Goal: Information Seeking & Learning: Learn about a topic

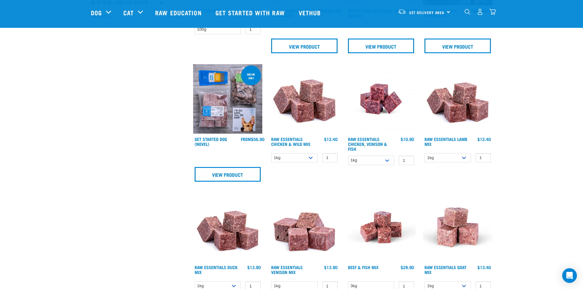
scroll to position [275, 0]
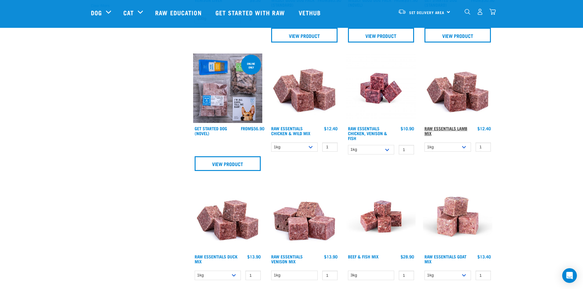
click at [445, 127] on link "Raw Essentials Lamb Mix" at bounding box center [445, 130] width 43 height 7
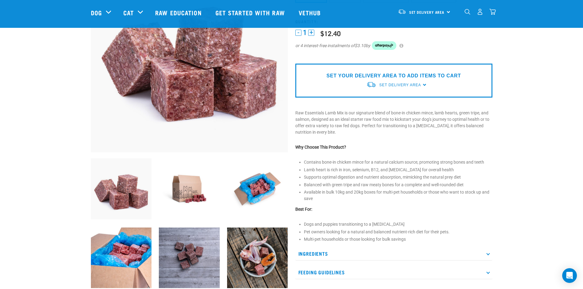
scroll to position [92, 0]
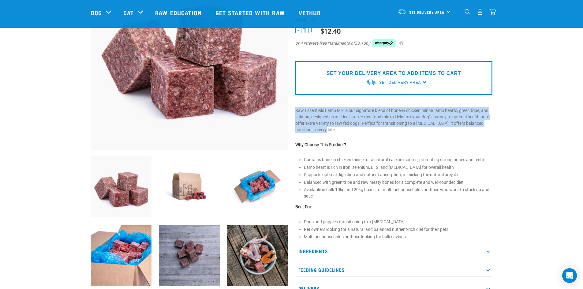
drag, startPoint x: 293, startPoint y: 107, endPoint x: 318, endPoint y: 132, distance: 35.5
click at [318, 132] on div "Raw Essentials Lamb Mix" at bounding box center [393, 124] width 204 height 359
click at [318, 132] on p "Raw Essentials Lamb Mix is our signature blend of bone-in chicken mince, lamb h…" at bounding box center [393, 120] width 197 height 26
drag, startPoint x: 373, startPoint y: 111, endPoint x: 379, endPoint y: 134, distance: 23.1
click at [379, 134] on div "Raw Essentials Lamb Mix" at bounding box center [393, 124] width 204 height 359
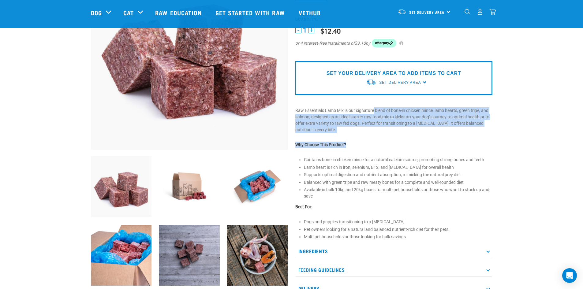
click at [379, 134] on div "Raw Essentials Lamb Mix" at bounding box center [393, 124] width 204 height 359
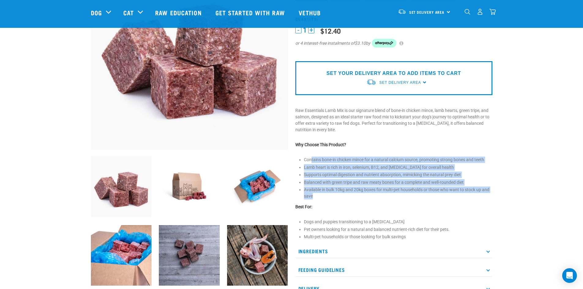
drag, startPoint x: 311, startPoint y: 158, endPoint x: 341, endPoint y: 199, distance: 50.7
click at [339, 199] on ul "Contains bone-in chicken mince for a natural calcium source, promoting strong b…" at bounding box center [398, 178] width 188 height 43
drag, startPoint x: 345, startPoint y: 199, endPoint x: 345, endPoint y: 196, distance: 3.1
click at [345, 198] on li "Available in bulk 10kg and 20kg boxes for multi-pet households or those who wan…" at bounding box center [398, 193] width 188 height 13
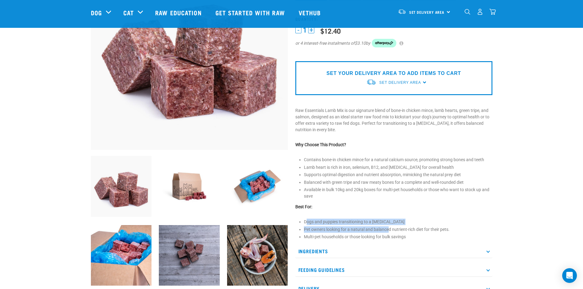
drag, startPoint x: 307, startPoint y: 224, endPoint x: 389, endPoint y: 228, distance: 81.5
click at [389, 228] on ul "Dogs and puppies transitioning to a raw diet Pet owners looking for a natural a…" at bounding box center [398, 229] width 188 height 21
click at [379, 232] on li "Pet owners looking for a natural and balanced nutrient-rich diet for their pets." at bounding box center [398, 229] width 188 height 6
drag, startPoint x: 310, startPoint y: 220, endPoint x: 390, endPoint y: 220, distance: 79.5
click at [390, 220] on div "Raw Essentials Lamb Mix" at bounding box center [393, 124] width 204 height 359
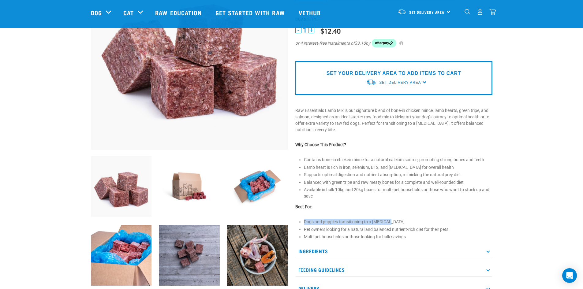
click at [390, 220] on li "Dogs and puppies transitioning to a raw diet" at bounding box center [398, 222] width 188 height 6
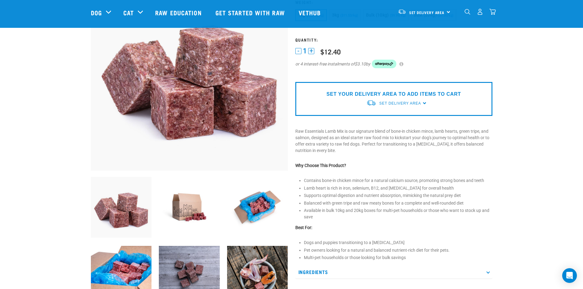
scroll to position [122, 0]
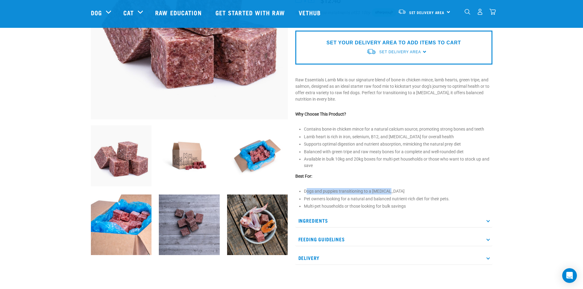
drag, startPoint x: 352, startPoint y: 190, endPoint x: 366, endPoint y: 197, distance: 16.0
click at [388, 194] on li "Dogs and puppies transitioning to a raw diet" at bounding box center [398, 191] width 188 height 6
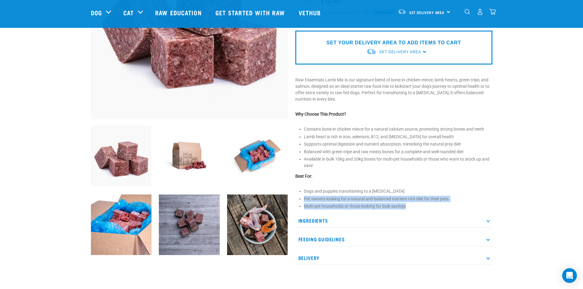
drag, startPoint x: 311, startPoint y: 199, endPoint x: 413, endPoint y: 207, distance: 102.5
click at [412, 207] on div "Raw Essentials Lamb Mix" at bounding box center [393, 93] width 204 height 359
click at [416, 207] on li "Multi-pet households or those looking for bulk savings" at bounding box center [398, 206] width 188 height 6
click at [331, 237] on p "Feeding Guidelines" at bounding box center [393, 239] width 197 height 14
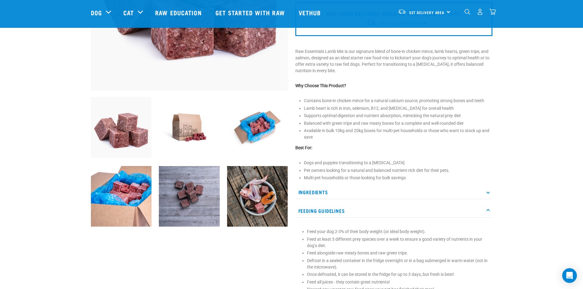
scroll to position [183, 0]
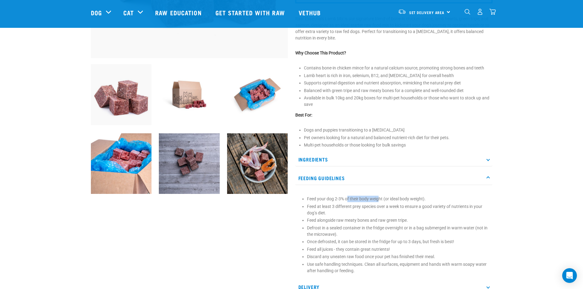
drag, startPoint x: 369, startPoint y: 198, endPoint x: 380, endPoint y: 198, distance: 10.7
click at [379, 198] on p "Feed your dog 2-3% of their body weight (or ideal body weight)." at bounding box center [398, 199] width 182 height 6
drag, startPoint x: 387, startPoint y: 198, endPoint x: 420, endPoint y: 199, distance: 32.7
click at [415, 198] on p "Feed your dog 2-3% of their body weight (or ideal body weight)." at bounding box center [398, 199] width 182 height 6
click at [420, 199] on p "Feed your dog 2-3% of their body weight (or ideal body weight)." at bounding box center [398, 199] width 182 height 6
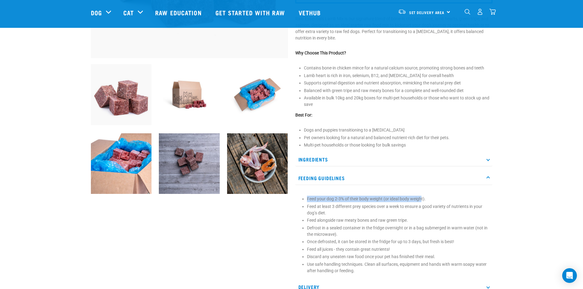
drag, startPoint x: 306, startPoint y: 199, endPoint x: 422, endPoint y: 200, distance: 115.9
click at [422, 200] on p "Feed your dog 2-3% of their body weight (or ideal body weight)." at bounding box center [398, 199] width 182 height 6
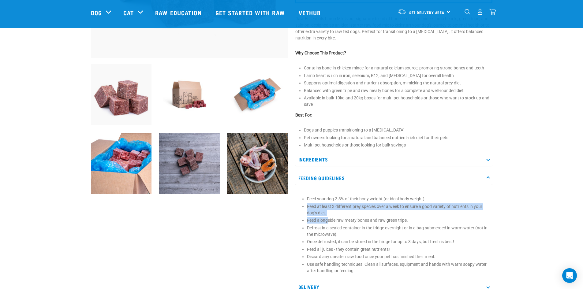
drag, startPoint x: 313, startPoint y: 206, endPoint x: 327, endPoint y: 217, distance: 17.8
click at [327, 217] on section "Feed your dog 2-3% of their body weight (or ideal body weight). Feed at least 3…" at bounding box center [393, 235] width 191 height 78
click at [327, 217] on p "Feed alongside raw meaty bones and raw green tripe." at bounding box center [398, 220] width 182 height 6
drag, startPoint x: 350, startPoint y: 206, endPoint x: 348, endPoint y: 215, distance: 8.7
click at [348, 215] on p "Feed at least 3 different prey species over a week to ensure a good variety of …" at bounding box center [398, 209] width 182 height 13
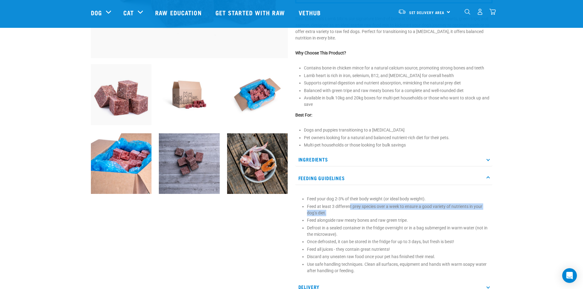
click at [358, 216] on p "Feed at least 3 different prey species over a week to ensure a good variety of …" at bounding box center [398, 209] width 182 height 13
drag, startPoint x: 416, startPoint y: 207, endPoint x: 416, endPoint y: 212, distance: 5.5
click at [416, 212] on p "Feed at least 3 different prey species over a week to ensure a good variety of …" at bounding box center [398, 209] width 182 height 13
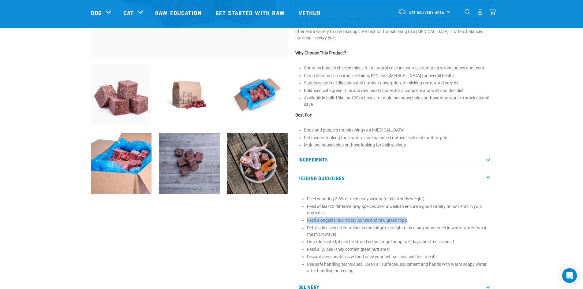
drag, startPoint x: 350, startPoint y: 219, endPoint x: 411, endPoint y: 220, distance: 61.8
click at [410, 220] on p "Feed alongside raw meaty bones and raw green tripe." at bounding box center [398, 220] width 182 height 6
click at [418, 221] on p "Feed alongside raw meaty bones and raw green tripe." at bounding box center [398, 220] width 182 height 6
click at [385, 240] on p "Once defrosted, it can be stored in the fridge for up to 3 days, but fresh is b…" at bounding box center [398, 242] width 182 height 6
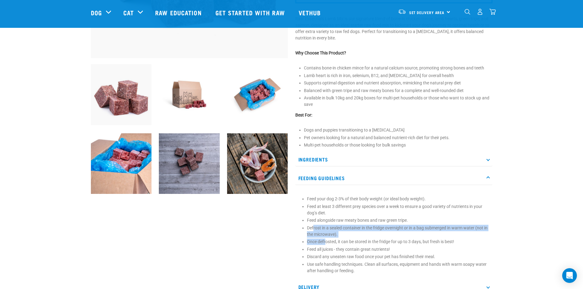
click at [325, 239] on ul "Feed your dog 2-3% of their body weight (or ideal body weight). Feed at least 3…" at bounding box center [398, 235] width 182 height 78
click at [351, 236] on p "Defrost in a sealed container in the fridge overnight or in a bag submerged in …" at bounding box center [398, 231] width 182 height 13
click at [382, 228] on p "Defrost in a sealed container in the fridge overnight or in a bag submerged in …" at bounding box center [398, 231] width 182 height 13
drag, startPoint x: 370, startPoint y: 229, endPoint x: 371, endPoint y: 235, distance: 6.6
click at [372, 235] on p "Defrost in a sealed container in the fridge overnight or in a bag submerged in …" at bounding box center [398, 231] width 182 height 13
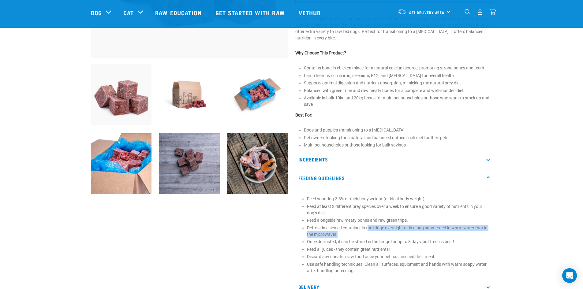
drag, startPoint x: 377, startPoint y: 235, endPoint x: 381, endPoint y: 234, distance: 3.7
click at [378, 235] on p "Defrost in a sealed container in the fridge overnight or in a bag submerged in …" at bounding box center [398, 231] width 182 height 13
click at [447, 235] on p "Defrost in a sealed container in the fridge overnight or in a bag submerged in …" at bounding box center [398, 231] width 182 height 13
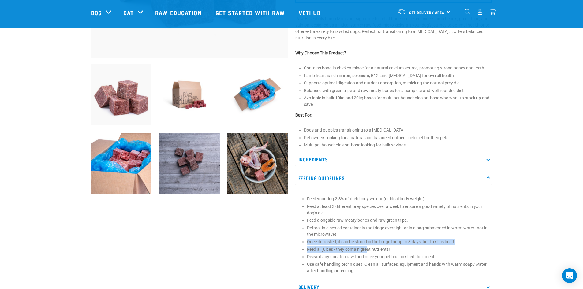
drag, startPoint x: 309, startPoint y: 241, endPoint x: 407, endPoint y: 249, distance: 98.4
click at [368, 248] on ul "Feed your dog 2-3% of their body weight (or ideal body weight). Feed at least 3…" at bounding box center [398, 235] width 182 height 78
click at [409, 249] on p "Feed all juices - they contain great nutrients!" at bounding box center [398, 249] width 182 height 6
drag, startPoint x: 306, startPoint y: 249, endPoint x: 412, endPoint y: 249, distance: 106.1
click at [412, 249] on section "Feed your dog 2-3% of their body weight (or ideal body weight). Feed at least 3…" at bounding box center [393, 235] width 191 height 78
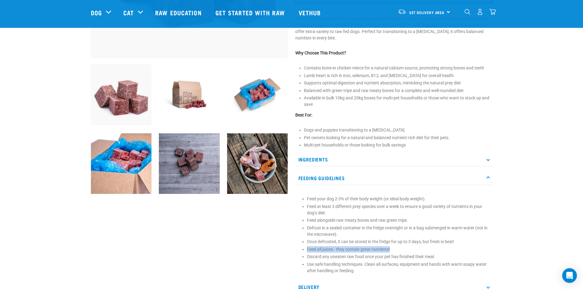
click at [412, 249] on p "Feed all juices - they contain great nutrients!" at bounding box center [398, 249] width 182 height 6
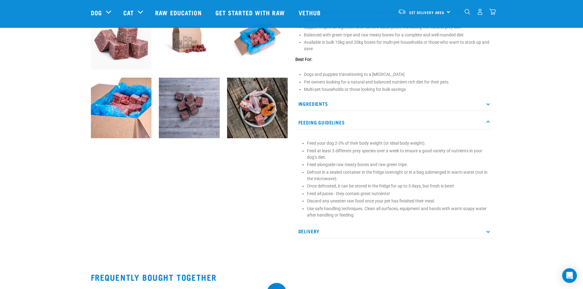
scroll to position [245, 0]
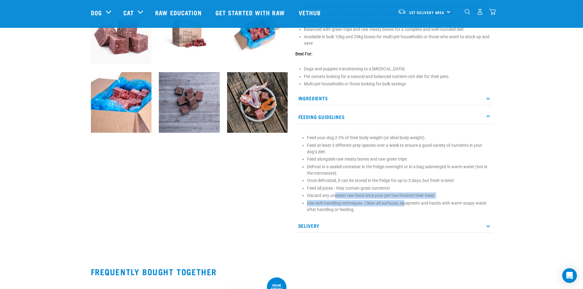
drag, startPoint x: 352, startPoint y: 199, endPoint x: 405, endPoint y: 200, distance: 53.2
click at [405, 200] on ul "Feed your dog 2-3% of their body weight (or ideal body weight). Feed at least 3…" at bounding box center [398, 174] width 182 height 78
click at [404, 201] on p "Use safe handling techniques. Clean all surfaces, equipment and hands with warm…" at bounding box center [398, 206] width 182 height 13
drag, startPoint x: 385, startPoint y: 196, endPoint x: 386, endPoint y: 209, distance: 13.5
click at [386, 209] on ul "Feed your dog 2-3% of their body weight (or ideal body weight). Feed at least 3…" at bounding box center [398, 174] width 182 height 78
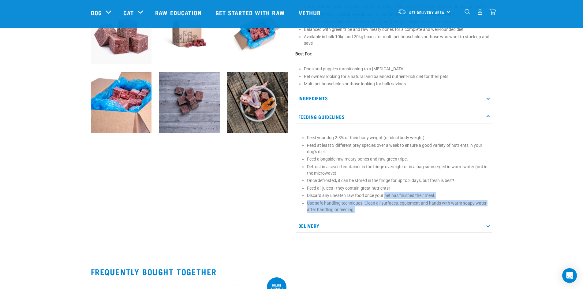
click at [386, 209] on p "Use safe handling techniques. Clean all surfaces, equipment and hands with warm…" at bounding box center [398, 206] width 182 height 13
drag, startPoint x: 366, startPoint y: 204, endPoint x: 365, endPoint y: 212, distance: 7.6
click at [365, 212] on p "Use safe handling techniques. Clean all surfaces, equipment and hands with warm…" at bounding box center [398, 206] width 182 height 13
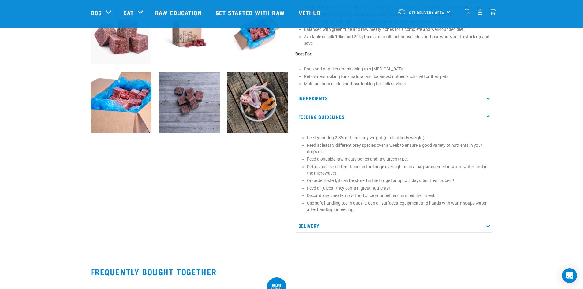
click at [341, 231] on p "Delivery" at bounding box center [393, 226] width 197 height 14
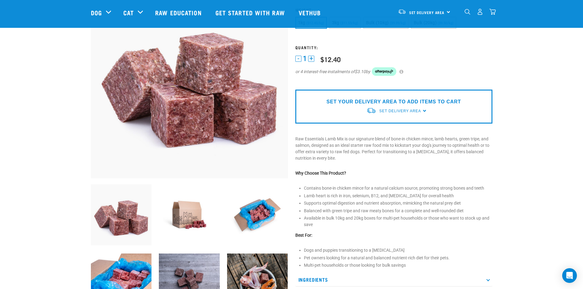
scroll to position [61, 0]
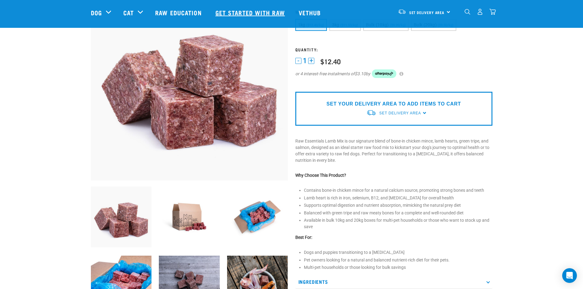
click at [241, 12] on link "Get started with Raw" at bounding box center [250, 12] width 83 height 24
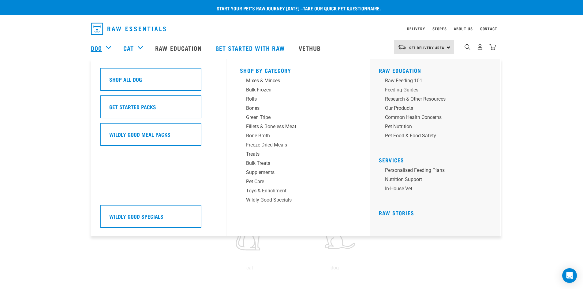
click at [94, 46] on link "Dog" at bounding box center [96, 47] width 11 height 9
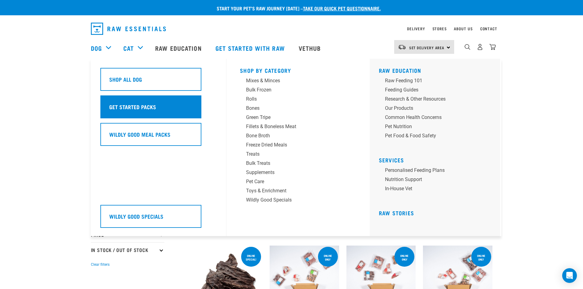
click at [129, 102] on div "Get Started Packs" at bounding box center [150, 106] width 101 height 23
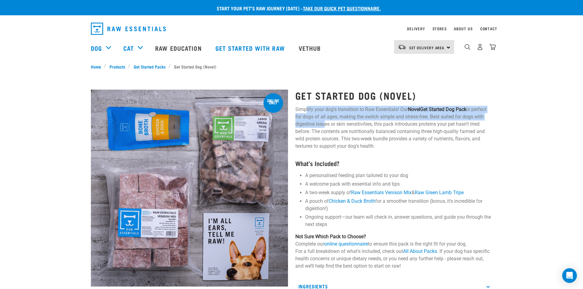
drag, startPoint x: 307, startPoint y: 108, endPoint x: 323, endPoint y: 127, distance: 24.9
click at [323, 127] on p "Simplify your dog’s transition to Raw Essentials! Our Novel Get Started Dog Pac…" at bounding box center [393, 128] width 197 height 44
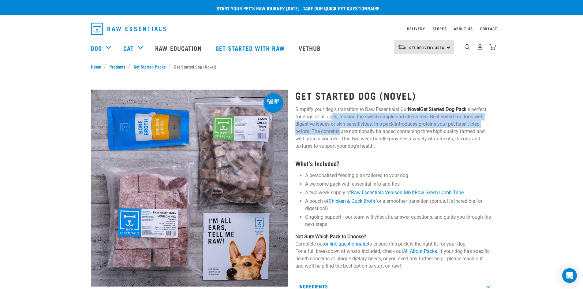
click at [337, 131] on p "Simplify your dog’s transition to Raw Essentials! Our Novel Get Started Dog Pac…" at bounding box center [393, 128] width 197 height 44
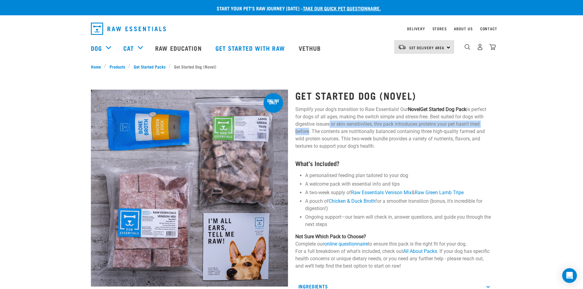
drag, startPoint x: 340, startPoint y: 124, endPoint x: 307, endPoint y: 132, distance: 33.7
click at [307, 132] on p "Simplify your dog’s transition to Raw Essentials! Our Novel Get Started Dog Pac…" at bounding box center [393, 128] width 197 height 44
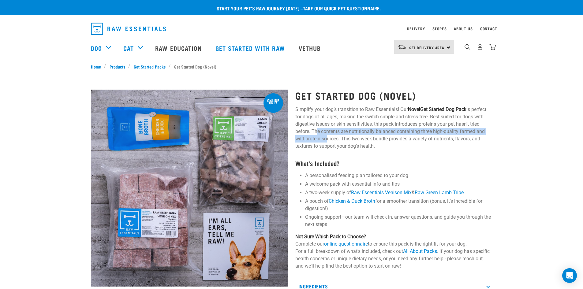
drag, startPoint x: 313, startPoint y: 132, endPoint x: 351, endPoint y: 136, distance: 37.8
click at [324, 140] on p "Simplify your dog’s transition to Raw Essentials! Our Novel Get Started Dog Pac…" at bounding box center [393, 128] width 197 height 44
click at [357, 135] on p "Simplify your dog’s transition to Raw Essentials! Our Novel Get Started Dog Pac…" at bounding box center [393, 128] width 197 height 44
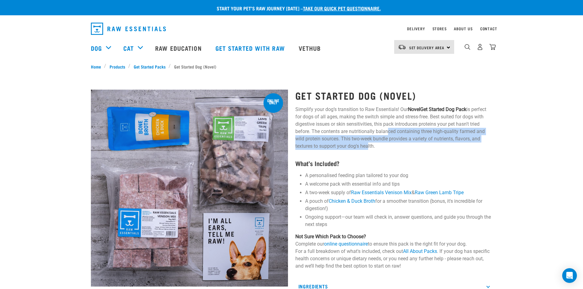
drag, startPoint x: 386, startPoint y: 131, endPoint x: 367, endPoint y: 145, distance: 23.3
click at [367, 145] on p "Simplify your dog’s transition to Raw Essentials! Our Novel Get Started Dog Pac…" at bounding box center [393, 128] width 197 height 44
click at [368, 145] on p "Simplify your dog’s transition to Raw Essentials! Our Novel Get Started Dog Pac…" at bounding box center [393, 128] width 197 height 44
click at [343, 137] on p "Simplify your dog’s transition to Raw Essentials! Our Novel Get Started Dog Pac…" at bounding box center [393, 128] width 197 height 44
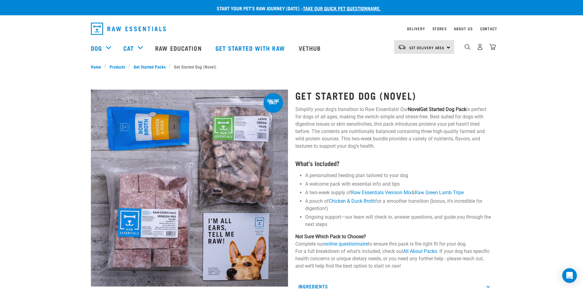
click at [381, 146] on p "Simplify your dog’s transition to Raw Essentials! Our Novel Get Started Dog Pac…" at bounding box center [393, 128] width 197 height 44
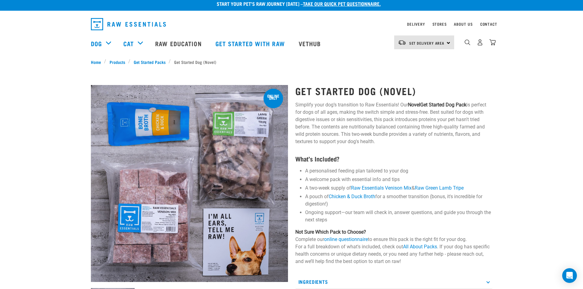
scroll to position [31, 0]
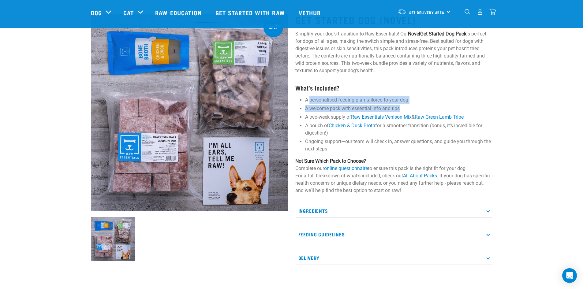
drag, startPoint x: 318, startPoint y: 101, endPoint x: 404, endPoint y: 107, distance: 86.8
click at [404, 107] on ul "A personalised feeding plan tailored to your dog A welcome pack with essential …" at bounding box center [398, 124] width 187 height 56
click at [406, 95] on div "Get Started Dog (Novel) Simplify your dog’s transition to Raw Essentials! Our N…" at bounding box center [393, 182] width 204 height 353
click at [326, 105] on ul "A personalised feeding plan tailored to your dog A welcome pack with essential …" at bounding box center [398, 124] width 187 height 56
drag, startPoint x: 306, startPoint y: 109, endPoint x: 409, endPoint y: 108, distance: 102.1
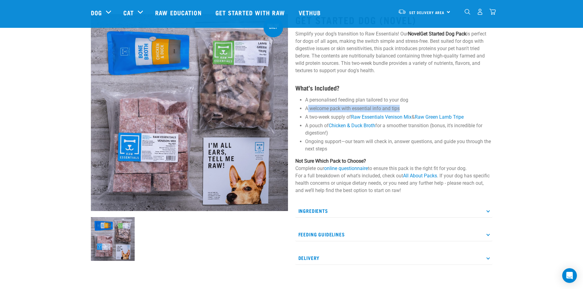
click at [403, 108] on li "A welcome pack with essential info and tips" at bounding box center [398, 108] width 187 height 7
click at [409, 108] on li "A welcome pack with essential info and tips" at bounding box center [398, 108] width 187 height 7
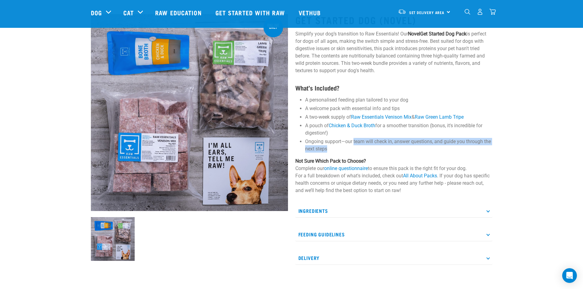
drag, startPoint x: 353, startPoint y: 139, endPoint x: 363, endPoint y: 148, distance: 13.4
click at [356, 150] on li "Ongoing support—our team will check in, answer questions, and guide you through…" at bounding box center [398, 145] width 187 height 15
click at [365, 147] on li "Ongoing support—our team will check in, answer questions, and guide you through…" at bounding box center [398, 145] width 187 height 15
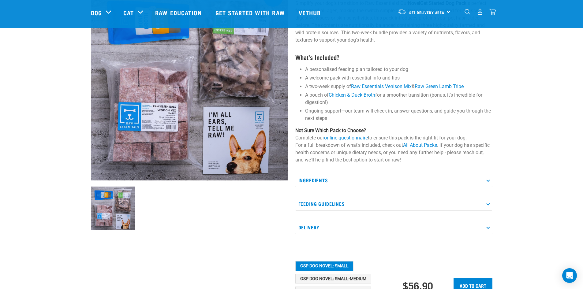
click at [307, 144] on p "Not Sure Which Pack to Choose? Complete our online questionnaire to ensure this…" at bounding box center [393, 145] width 197 height 37
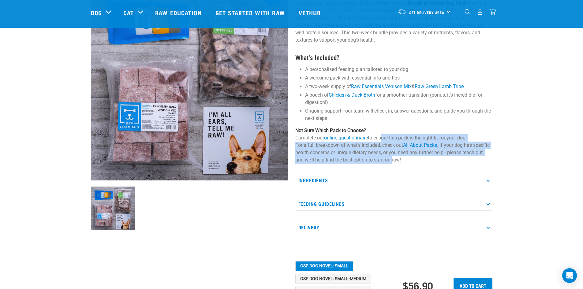
drag, startPoint x: 382, startPoint y: 142, endPoint x: 392, endPoint y: 158, distance: 19.6
click at [392, 158] on p "Not Sure Which Pack to Choose? Complete our online questionnaire to ensure this…" at bounding box center [393, 145] width 197 height 37
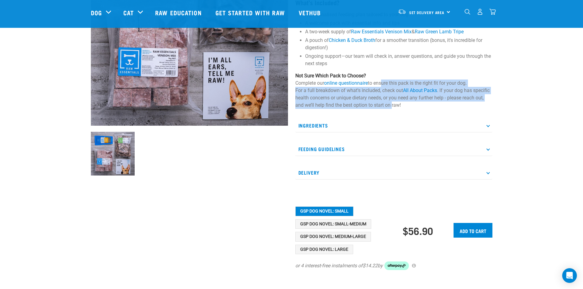
scroll to position [122, 0]
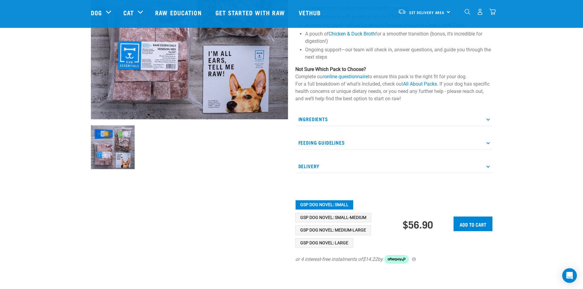
click at [320, 124] on p "Ingredients" at bounding box center [393, 119] width 197 height 14
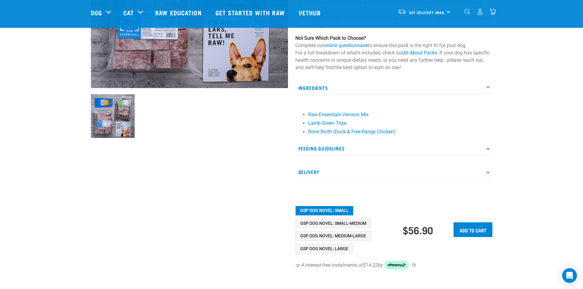
scroll to position [183, 0]
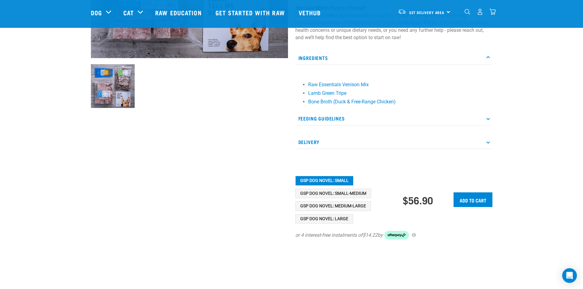
click at [327, 120] on p "Feeding Guidelines" at bounding box center [393, 119] width 197 height 14
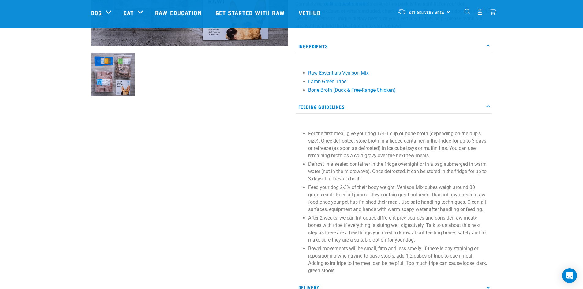
scroll to position [214, 0]
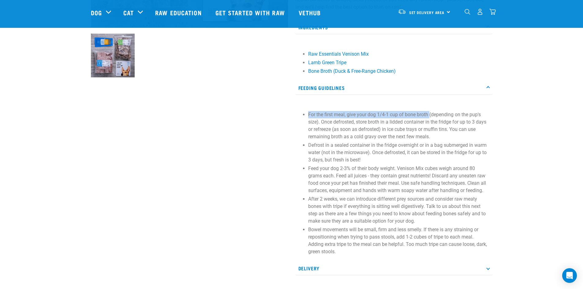
drag, startPoint x: 308, startPoint y: 114, endPoint x: 439, endPoint y: 116, distance: 130.3
click at [429, 116] on section "For the first meal, give your dog 1/4-1 cup of bone broth (depending on the pup…" at bounding box center [393, 183] width 191 height 144
click at [403, 115] on p "For the first meal, give your dog 1/4-1 cup of bone broth (depending on the pup…" at bounding box center [398, 125] width 181 height 29
drag, startPoint x: 345, startPoint y: 123, endPoint x: 387, endPoint y: 120, distance: 41.8
click at [358, 124] on p "For the first meal, give your dog 1/4-1 cup of bone broth (depending on the pup…" at bounding box center [398, 125] width 181 height 29
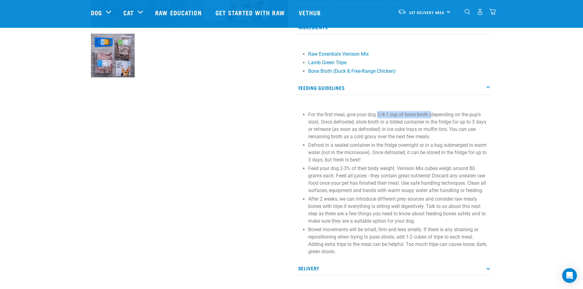
drag, startPoint x: 378, startPoint y: 115, endPoint x: 435, endPoint y: 117, distance: 56.9
click at [433, 117] on p "For the first meal, give your dog 1/4-1 cup of bone broth (depending on the pup…" at bounding box center [398, 125] width 181 height 29
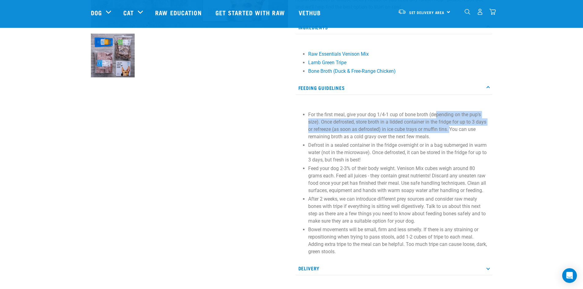
drag, startPoint x: 441, startPoint y: 116, endPoint x: 451, endPoint y: 126, distance: 14.9
click at [451, 126] on p "For the first meal, give your dog 1/4-1 cup of bone broth (depending on the pup…" at bounding box center [398, 125] width 181 height 29
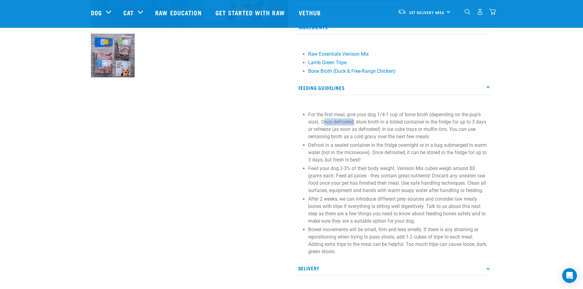
drag, startPoint x: 324, startPoint y: 122, endPoint x: 354, endPoint y: 123, distance: 30.9
click at [354, 123] on p "For the first meal, give your dog 1/4-1 cup of bone broth (depending on the pup…" at bounding box center [398, 125] width 181 height 29
drag, startPoint x: 364, startPoint y: 122, endPoint x: 333, endPoint y: 131, distance: 32.5
click at [333, 131] on p "For the first meal, give your dog 1/4-1 cup of bone broth (depending on the pup…" at bounding box center [398, 125] width 181 height 29
drag, startPoint x: 382, startPoint y: 129, endPoint x: 450, endPoint y: 131, distance: 68.5
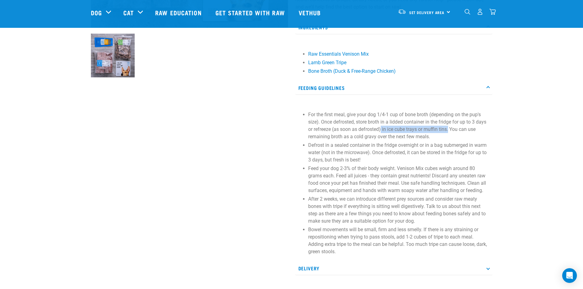
click at [449, 132] on p "For the first meal, give your dog 1/4-1 cup of bone broth (depending on the pup…" at bounding box center [398, 125] width 181 height 29
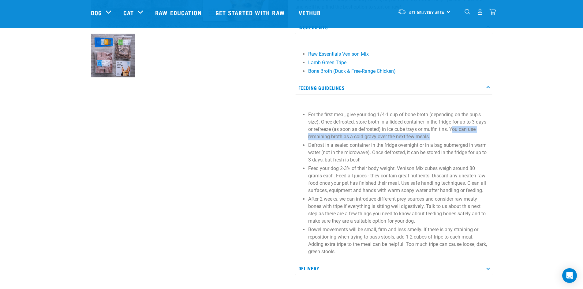
drag, startPoint x: 454, startPoint y: 129, endPoint x: 438, endPoint y: 137, distance: 17.8
click at [447, 137] on p "For the first meal, give your dog 1/4-1 cup of bone broth (depending on the pup…" at bounding box center [398, 125] width 181 height 29
click at [437, 136] on p "For the first meal, give your dog 1/4-1 cup of bone broth (depending on the pup…" at bounding box center [398, 125] width 181 height 29
drag, startPoint x: 398, startPoint y: 139, endPoint x: 427, endPoint y: 141, distance: 29.4
click at [427, 141] on ul "For the first meal, give your dog 1/4-1 cup of bone broth (depending on the pup…" at bounding box center [398, 183] width 181 height 144
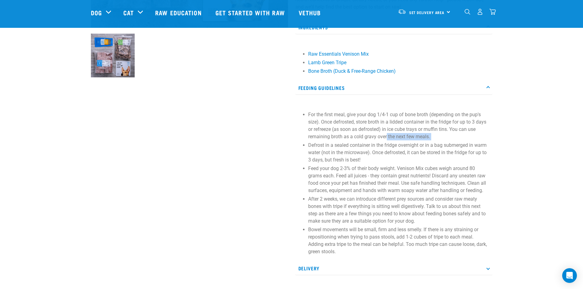
click at [427, 141] on ul "For the first meal, give your dog 1/4-1 cup of bone broth (depending on the pup…" at bounding box center [398, 183] width 181 height 144
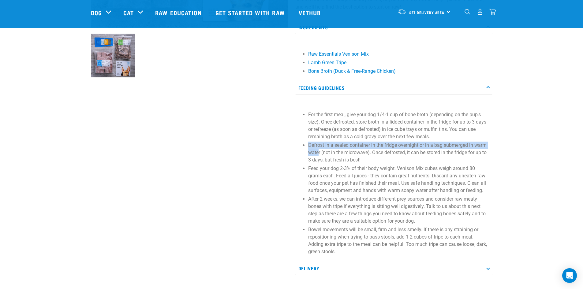
drag, startPoint x: 306, startPoint y: 147, endPoint x: 318, endPoint y: 153, distance: 13.4
click at [318, 153] on section "For the first meal, give your dog 1/4-1 cup of bone broth (depending on the pup…" at bounding box center [393, 183] width 191 height 144
click at [341, 150] on p "Defrost in a sealed container in the fridge overnight or in a bag submerged in …" at bounding box center [398, 153] width 181 height 22
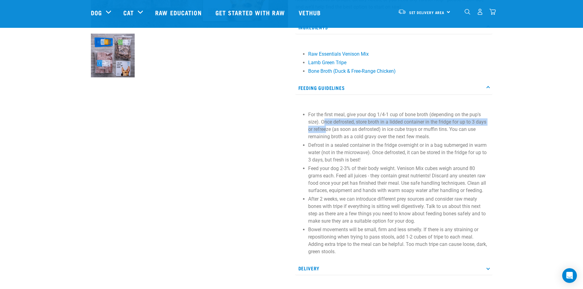
drag, startPoint x: 324, startPoint y: 124, endPoint x: 326, endPoint y: 131, distance: 7.0
click at [326, 131] on p "For the first meal, give your dog 1/4-1 cup of bone broth (depending on the pup…" at bounding box center [398, 125] width 181 height 29
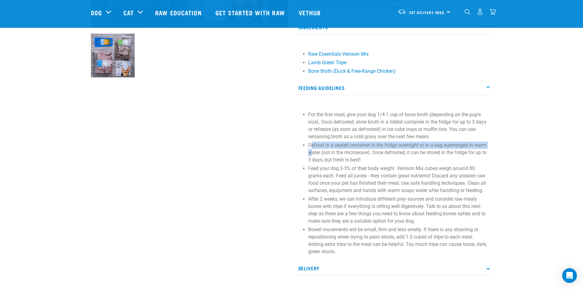
drag, startPoint x: 309, startPoint y: 145, endPoint x: 324, endPoint y: 153, distance: 16.2
click at [311, 154] on p "Defrost in a sealed container in the fridge overnight or in a bag submerged in …" at bounding box center [398, 153] width 181 height 22
click at [368, 150] on p "Defrost in a sealed container in the fridge overnight or in a bag submerged in …" at bounding box center [398, 153] width 181 height 22
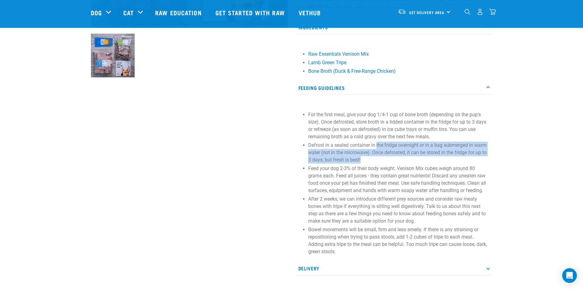
drag, startPoint x: 376, startPoint y: 143, endPoint x: 389, endPoint y: 162, distance: 23.3
click at [389, 162] on p "Defrost in a sealed container in the fridge overnight or in a bag submerged in …" at bounding box center [398, 153] width 181 height 22
click at [379, 160] on p "Defrost in a sealed container in the fridge overnight or in a bag submerged in …" at bounding box center [398, 153] width 181 height 22
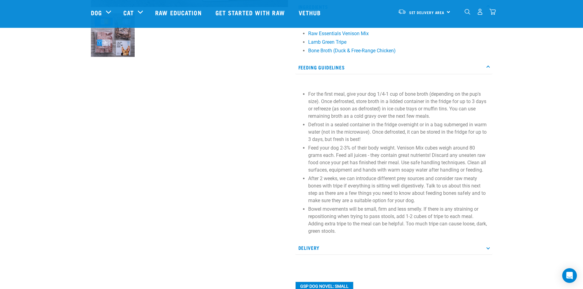
scroll to position [245, 0]
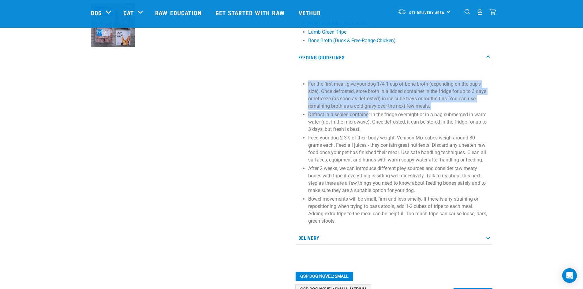
drag, startPoint x: 311, startPoint y: 87, endPoint x: 342, endPoint y: 123, distance: 48.4
click at [369, 113] on section "For the first meal, give your dog 1/4-1 cup of bone broth (depending on the pup…" at bounding box center [393, 152] width 191 height 144
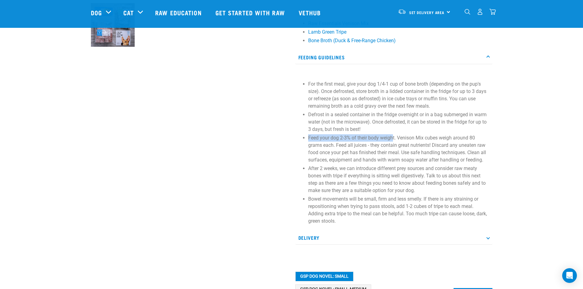
drag, startPoint x: 307, startPoint y: 136, endPoint x: 393, endPoint y: 141, distance: 86.1
click at [393, 141] on section "For the first meal, give your dog 1/4-1 cup of bone broth (depending on the pup…" at bounding box center [393, 152] width 191 height 144
drag, startPoint x: 400, startPoint y: 138, endPoint x: 335, endPoint y: 147, distance: 65.8
click at [335, 147] on p "Feed your dog 2-3% of their body weight. Venison Mix cubes weigh around 80 gram…" at bounding box center [398, 148] width 181 height 29
drag, startPoint x: 335, startPoint y: 146, endPoint x: 358, endPoint y: 145, distance: 22.3
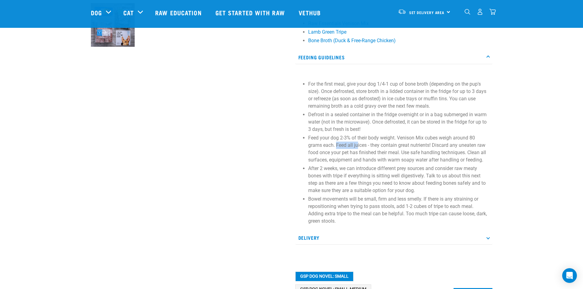
click at [358, 145] on p "Feed your dog 2-3% of their body weight. Venison Mix cubes weigh around 80 gram…" at bounding box center [398, 148] width 181 height 29
drag, startPoint x: 368, startPoint y: 143, endPoint x: 389, endPoint y: 156, distance: 24.3
click at [388, 155] on p "Feed your dog 2-3% of their body weight. Venison Mix cubes weigh around 80 gram…" at bounding box center [398, 148] width 181 height 29
click at [435, 153] on p "Feed your dog 2-3% of their body weight. Venison Mix cubes weigh around 80 gram…" at bounding box center [398, 148] width 181 height 29
drag, startPoint x: 433, startPoint y: 147, endPoint x: 401, endPoint y: 154, distance: 32.9
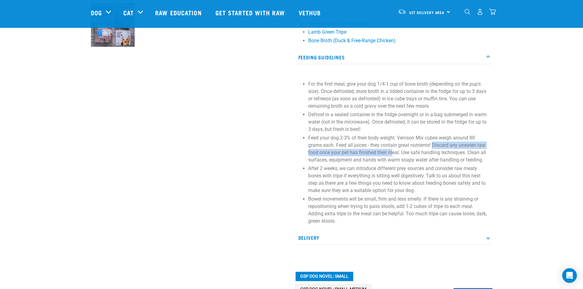
click at [395, 154] on p "Feed your dog 2-3% of their body weight. Venison Mix cubes weigh around 80 gram…" at bounding box center [398, 148] width 181 height 29
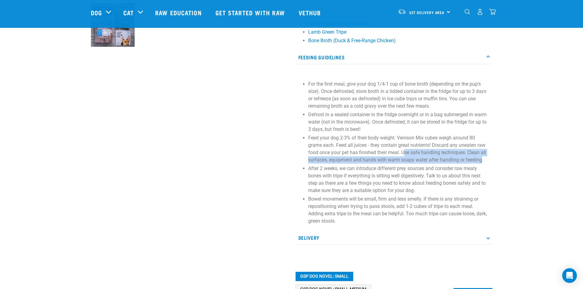
drag, startPoint x: 403, startPoint y: 153, endPoint x: 466, endPoint y: 164, distance: 63.6
click at [482, 161] on p "Feed your dog 2-3% of their body weight. Venison Mix cubes weigh around 80 gram…" at bounding box center [398, 148] width 181 height 29
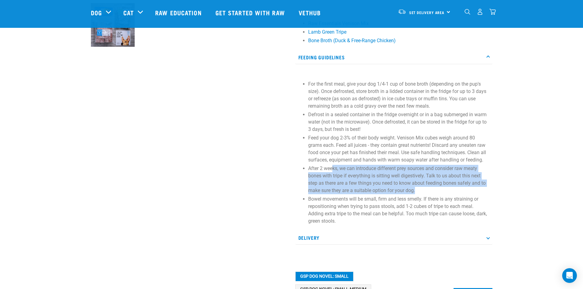
drag, startPoint x: 332, startPoint y: 170, endPoint x: 421, endPoint y: 189, distance: 91.6
click at [421, 189] on p "After 2 weeks, we can introduce different prey sources and consider raw meaty b…" at bounding box center [398, 179] width 181 height 29
click at [429, 165] on p "After 2 weeks, we can introduce different prey sources and consider raw meaty b…" at bounding box center [398, 179] width 181 height 29
click at [439, 172] on p "After 2 weeks, we can introduce different prey sources and consider raw meaty b…" at bounding box center [398, 179] width 181 height 29
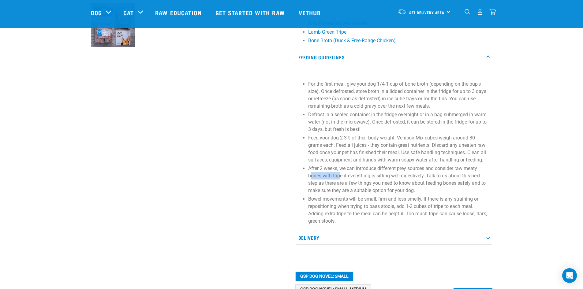
drag, startPoint x: 309, startPoint y: 176, endPoint x: 339, endPoint y: 177, distance: 30.0
click at [339, 177] on p "After 2 weeks, we can introduce different prey sources and consider raw meaty b…" at bounding box center [398, 179] width 181 height 29
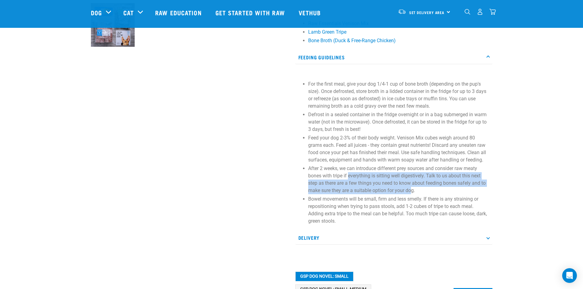
drag, startPoint x: 349, startPoint y: 176, endPoint x: 425, endPoint y: 189, distance: 77.7
click at [416, 191] on p "After 2 weeks, we can introduce different prey sources and consider raw meaty b…" at bounding box center [398, 179] width 181 height 29
click at [426, 189] on p "After 2 weeks, we can introduce different prey sources and consider raw meaty b…" at bounding box center [398, 179] width 181 height 29
drag, startPoint x: 333, startPoint y: 183, endPoint x: 420, endPoint y: 191, distance: 87.5
click at [420, 191] on p "After 2 weeks, we can introduce different prey sources and consider raw meaty b…" at bounding box center [398, 179] width 181 height 29
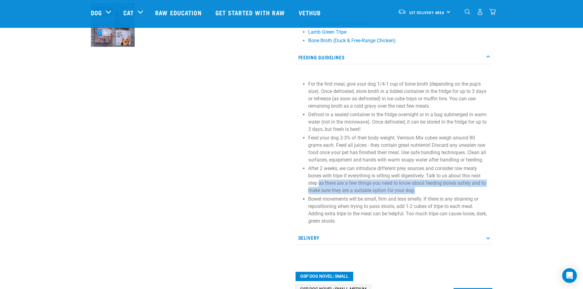
drag, startPoint x: 420, startPoint y: 191, endPoint x: 419, endPoint y: 195, distance: 4.2
click at [420, 191] on p "After 2 weeks, we can introduce different prey sources and consider raw meaty b…" at bounding box center [398, 179] width 181 height 29
click at [418, 189] on p "After 2 weeks, we can introduce different prey sources and consider raw meaty b…" at bounding box center [398, 179] width 181 height 29
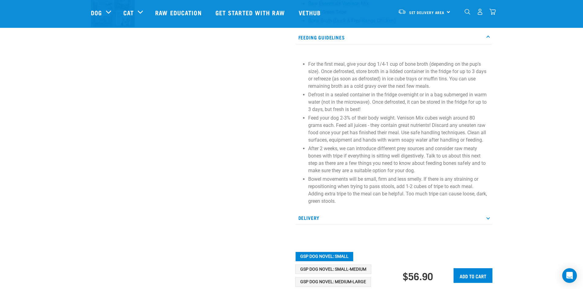
scroll to position [275, 0]
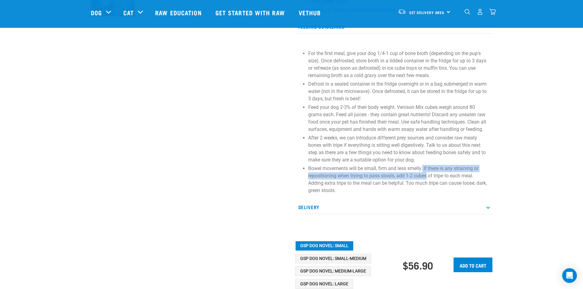
drag, startPoint x: 422, startPoint y: 168, endPoint x: 426, endPoint y: 175, distance: 7.9
click at [426, 175] on p "Bowel movements will be small, firm and less smelly. If there is any straining …" at bounding box center [398, 179] width 181 height 29
click at [372, 176] on p "Bowel movements will be small, firm and less smelly. If there is any straining …" at bounding box center [398, 179] width 181 height 29
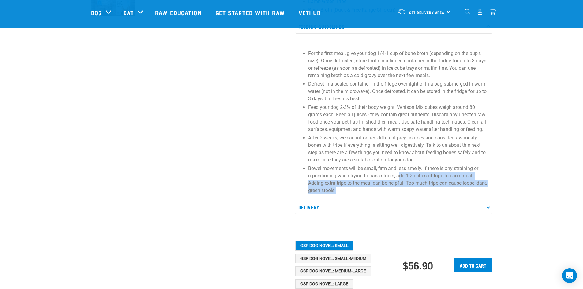
drag, startPoint x: 399, startPoint y: 176, endPoint x: 332, endPoint y: 181, distance: 66.6
click at [339, 190] on p "Bowel movements will be small, firm and less smelly. If there is any straining …" at bounding box center [398, 179] width 181 height 29
click at [332, 181] on p "Bowel movements will be small, firm and less smelly. If there is any straining …" at bounding box center [398, 179] width 181 height 29
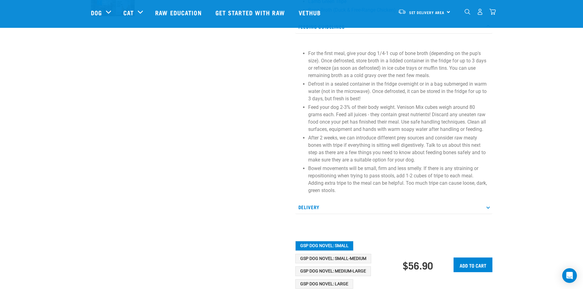
click at [320, 202] on p "Delivery" at bounding box center [393, 207] width 197 height 14
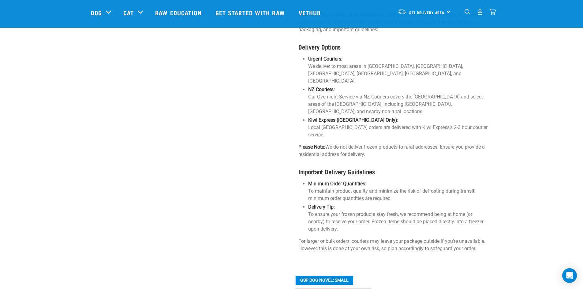
scroll to position [581, 0]
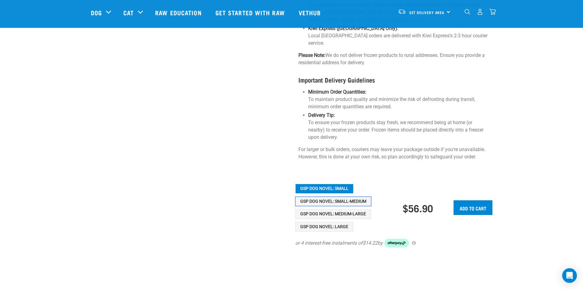
click at [316, 197] on button "GSP Dog Novel: Small-Medium" at bounding box center [333, 202] width 76 height 10
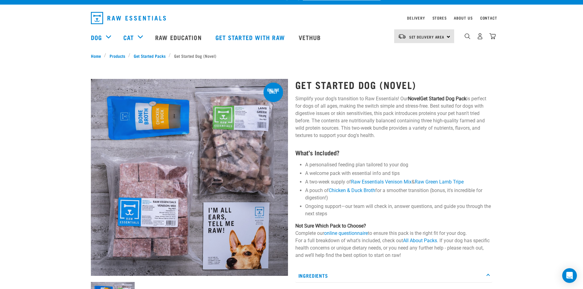
scroll to position [0, 0]
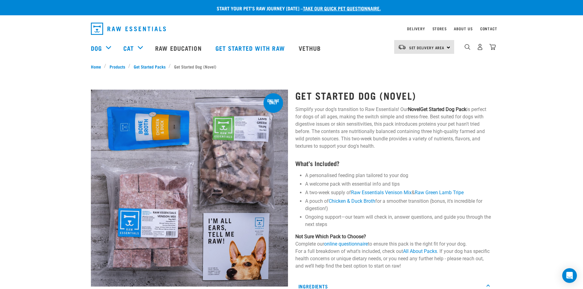
drag, startPoint x: 310, startPoint y: 111, endPoint x: 385, endPoint y: 147, distance: 83.2
click at [385, 147] on p "Simplify your dog’s transition to Raw Essentials! Our Novel Get Started Dog Pac…" at bounding box center [393, 128] width 197 height 44
click at [386, 147] on p "Simplify your dog’s transition to Raw Essentials! Our Novel Get Started Dog Pac…" at bounding box center [393, 128] width 197 height 44
click at [416, 143] on p "Simplify your dog’s transition to Raw Essentials! Our Novel Get Started Dog Pac…" at bounding box center [393, 128] width 197 height 44
click at [424, 47] on span "Set Delivery Area" at bounding box center [426, 47] width 35 height 2
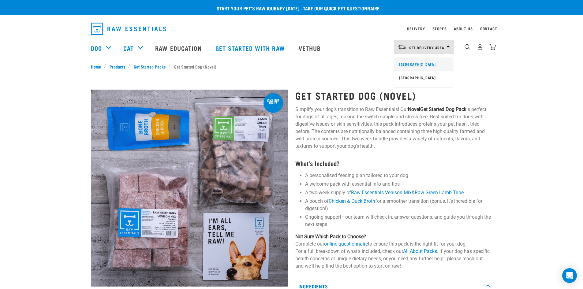
click at [413, 65] on link "[GEOGRAPHIC_DATA]" at bounding box center [423, 63] width 59 height 13
click at [471, 144] on p "Simplify your dog’s transition to Raw Essentials! Our Novel Get Started Dog Pac…" at bounding box center [393, 128] width 197 height 44
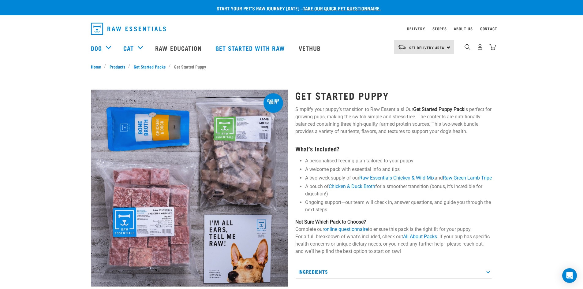
drag, startPoint x: 327, startPoint y: 109, endPoint x: 490, endPoint y: 130, distance: 164.0
click at [491, 130] on p "Simplify your puppy’s transition to Raw Essentials! Our Get Started Puppy Pack …" at bounding box center [393, 120] width 197 height 29
click at [523, 134] on div "Start your pet’s raw journey [DATE] – take our quick pet questionnaire. Deliver…" at bounding box center [291, 214] width 583 height 428
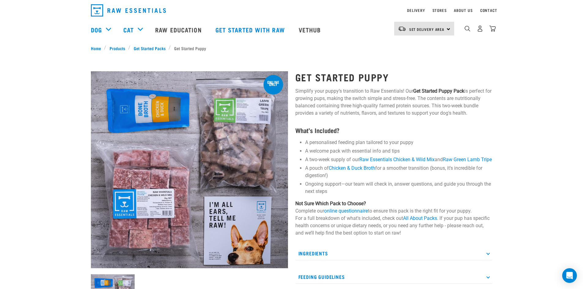
scroll to position [61, 0]
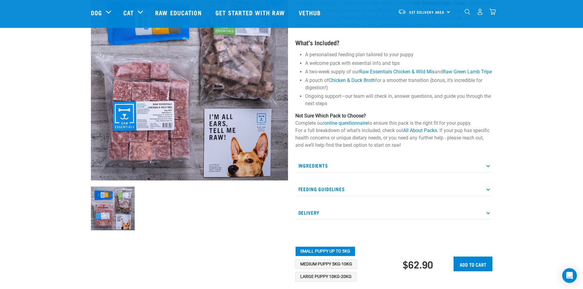
click at [328, 172] on p "Ingredients" at bounding box center [393, 166] width 197 height 14
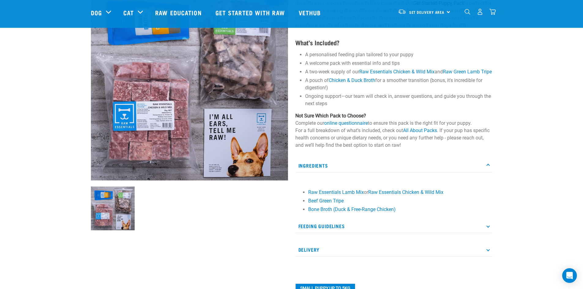
click at [337, 172] on p "Ingredients" at bounding box center [393, 166] width 197 height 14
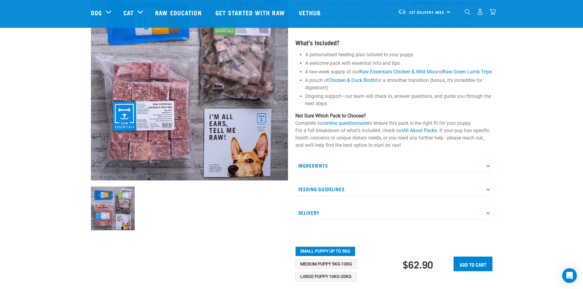
click at [327, 196] on p "Feeding Guidelines" at bounding box center [393, 189] width 197 height 14
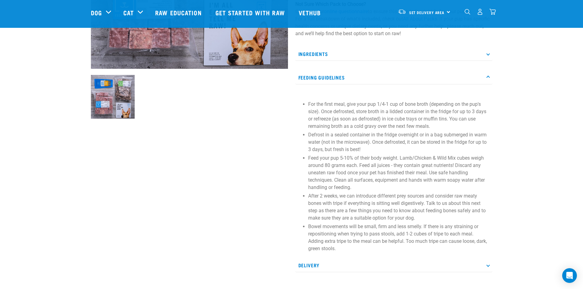
scroll to position [183, 0]
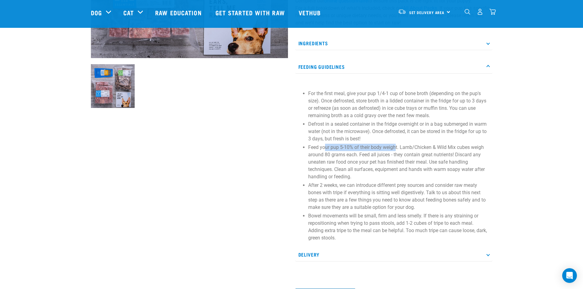
drag, startPoint x: 326, startPoint y: 154, endPoint x: 396, endPoint y: 155, distance: 70.0
click at [396, 155] on p "Feed your pup 5-10% of their body weight. Lamb/Chicken & Wild Mix cubes weigh a…" at bounding box center [398, 162] width 181 height 37
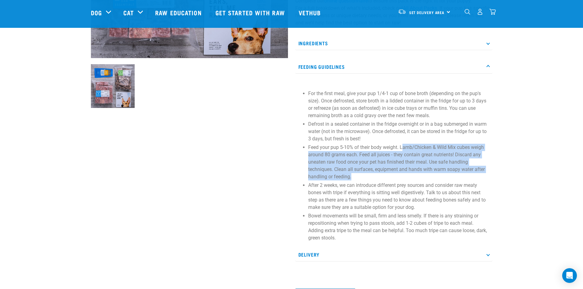
drag, startPoint x: 402, startPoint y: 154, endPoint x: 360, endPoint y: 185, distance: 51.9
click at [360, 180] on p "Feed your pup 5-10% of their body weight. Lamb/Chicken & Wild Mix cubes weigh a…" at bounding box center [398, 162] width 181 height 37
click at [404, 158] on p "Feed your pup 5-10% of their body weight. Lamb/Chicken & Wild Mix cubes weigh a…" at bounding box center [398, 162] width 181 height 37
drag, startPoint x: 352, startPoint y: 162, endPoint x: 354, endPoint y: 184, distance: 22.1
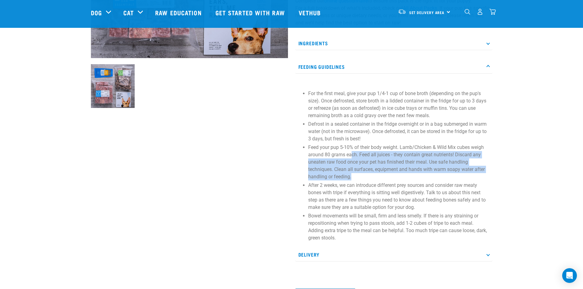
click at [354, 180] on p "Feed your pup 5-10% of their body weight. Lamb/Chicken & Wild Mix cubes weigh a…" at bounding box center [398, 162] width 181 height 37
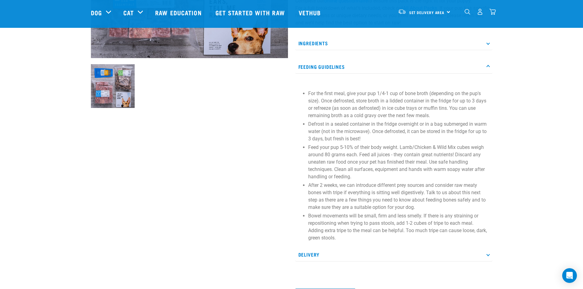
click at [363, 191] on p "After 2 weeks, we can introduce different prey sources and consider raw meaty b…" at bounding box center [398, 196] width 181 height 29
